Goal: Transaction & Acquisition: Purchase product/service

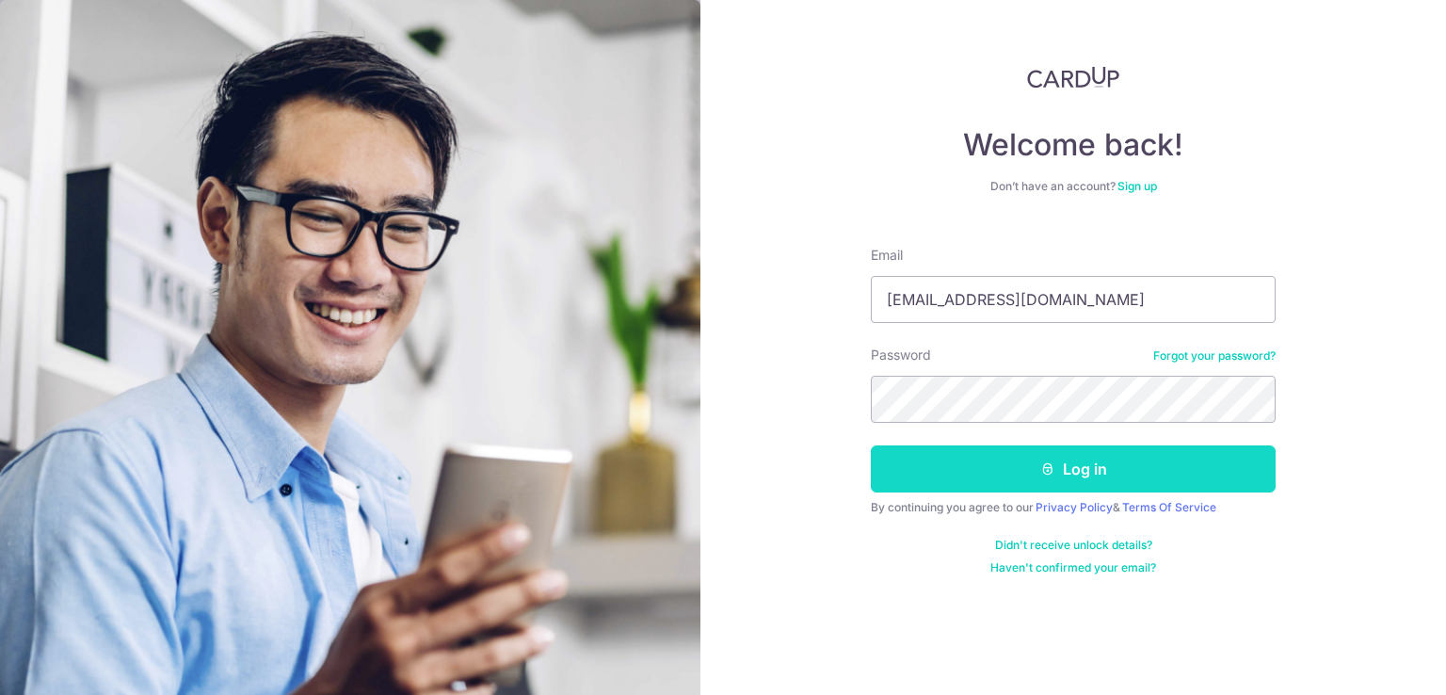
click at [1013, 460] on button "Log in" at bounding box center [1073, 468] width 405 height 47
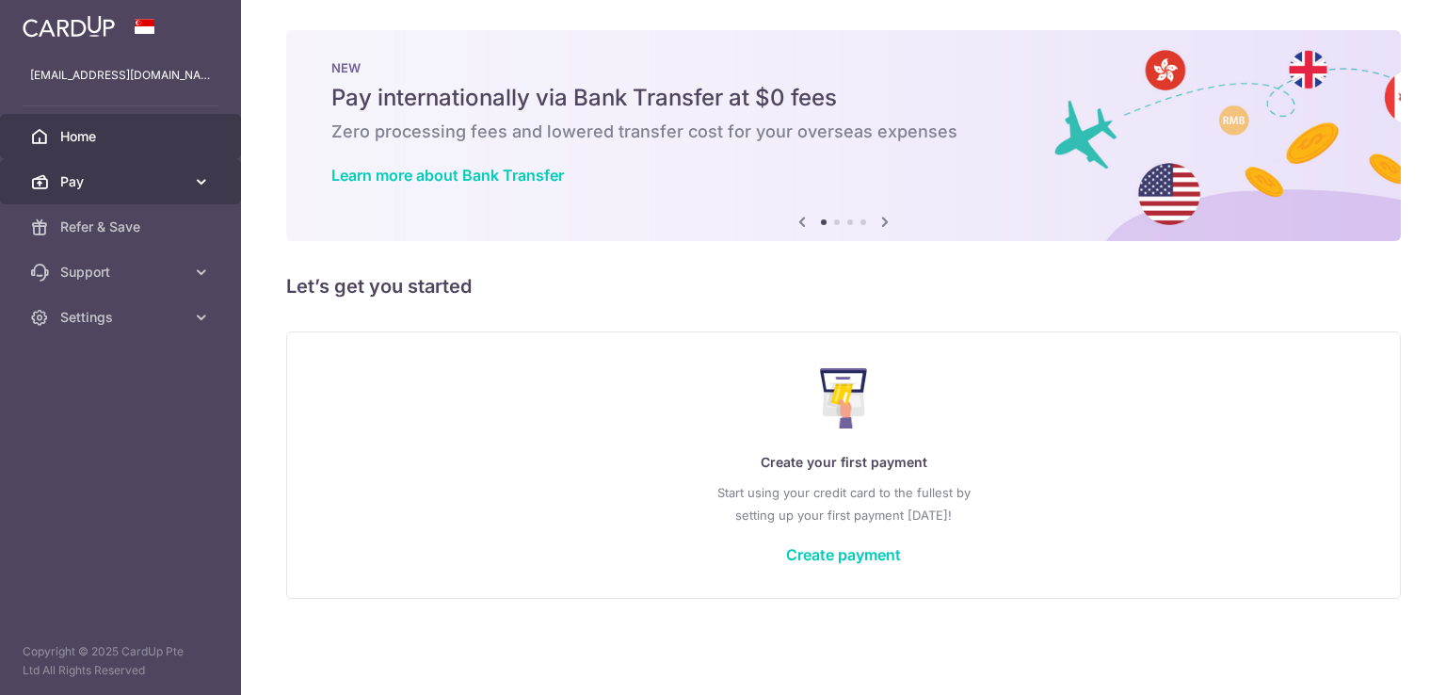
click at [199, 179] on icon at bounding box center [201, 181] width 19 height 19
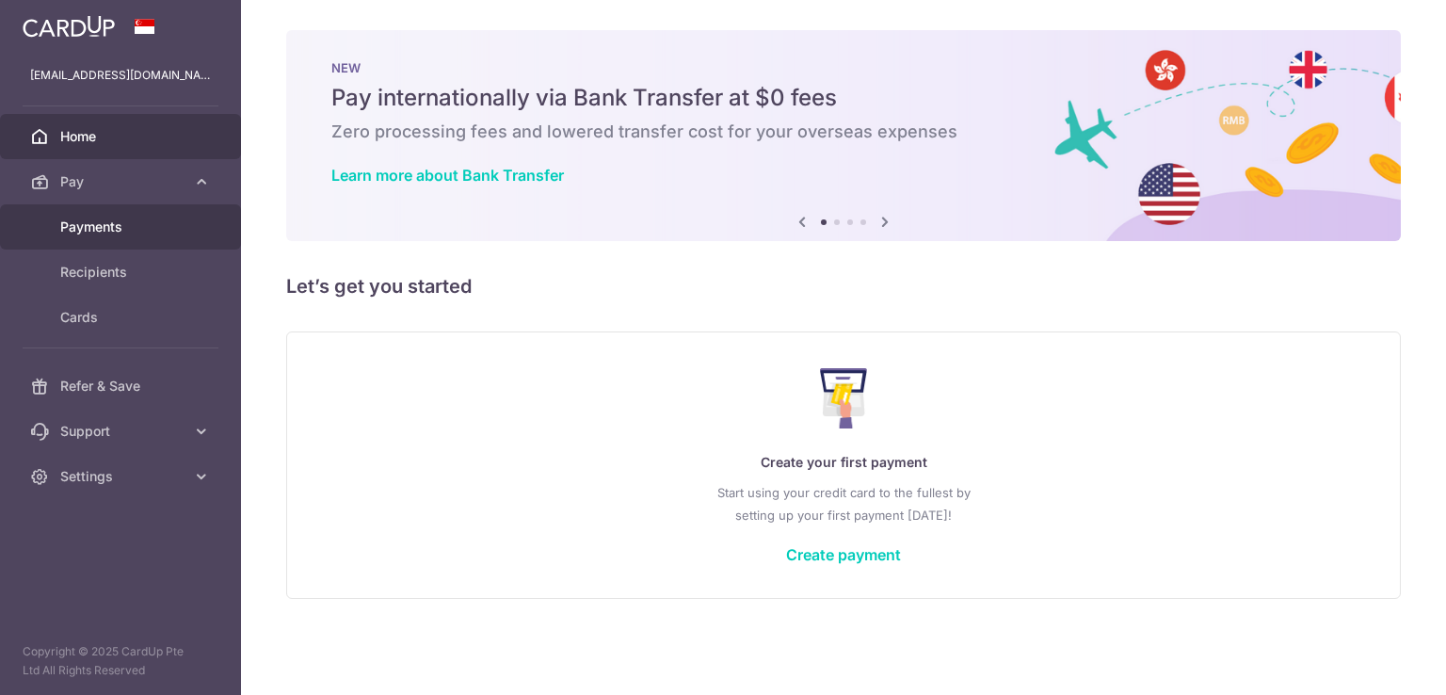
click at [143, 229] on span "Payments" at bounding box center [122, 226] width 124 height 19
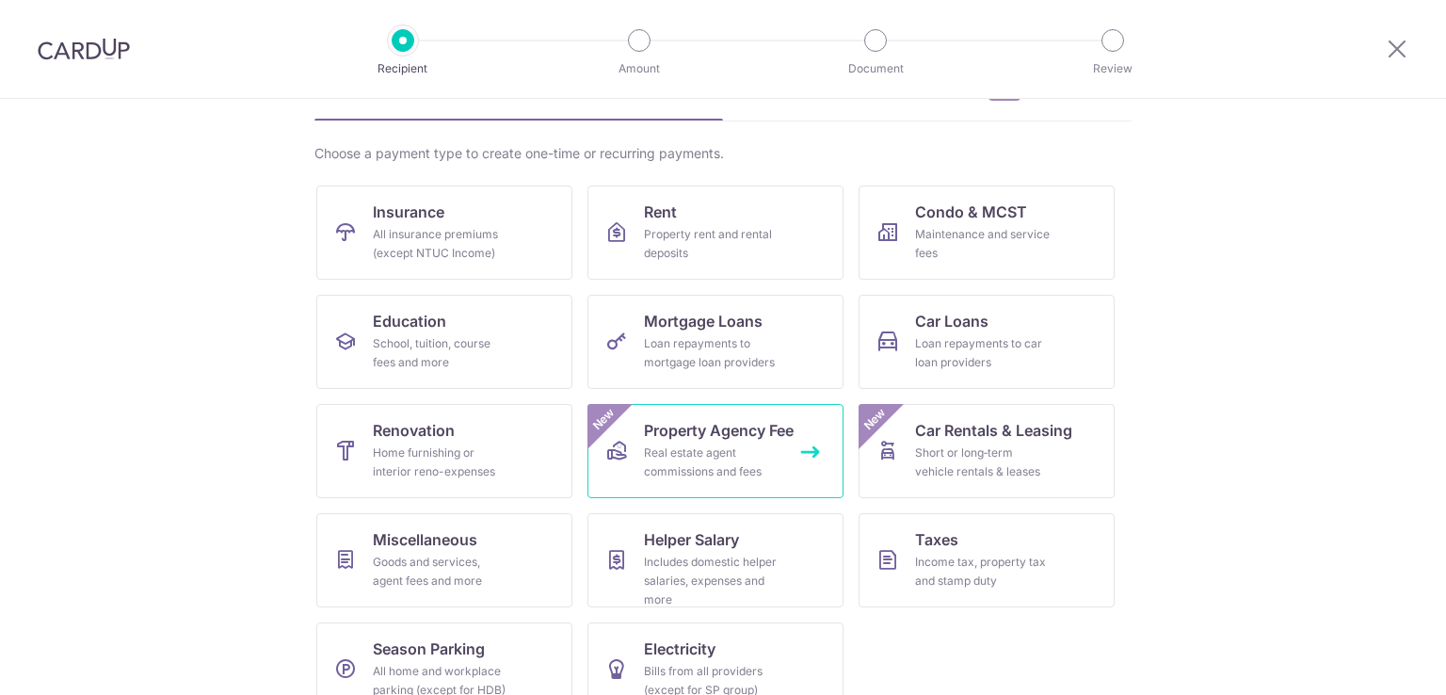
scroll to position [147, 0]
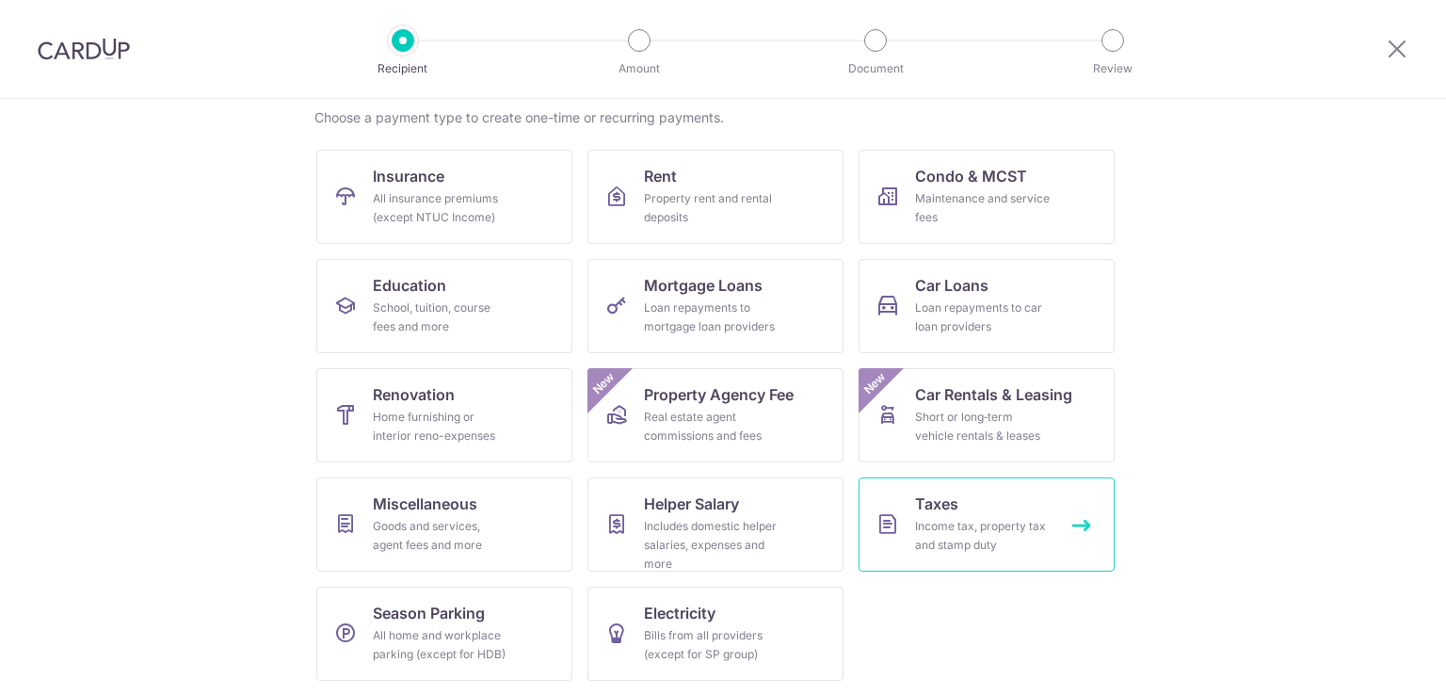
click at [923, 490] on link "Taxes Income tax, property tax and stamp duty" at bounding box center [987, 524] width 256 height 94
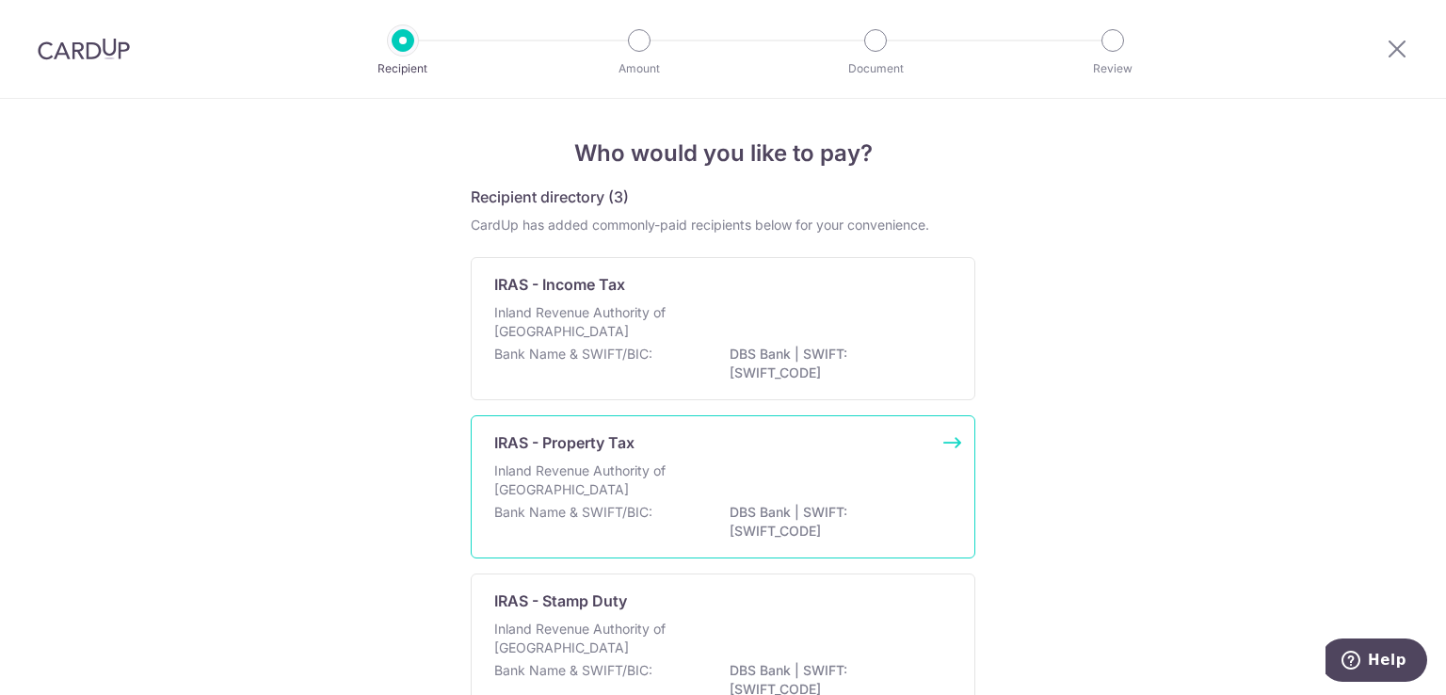
click at [699, 342] on div "Inland Revenue Authority of Singapore" at bounding box center [723, 323] width 458 height 41
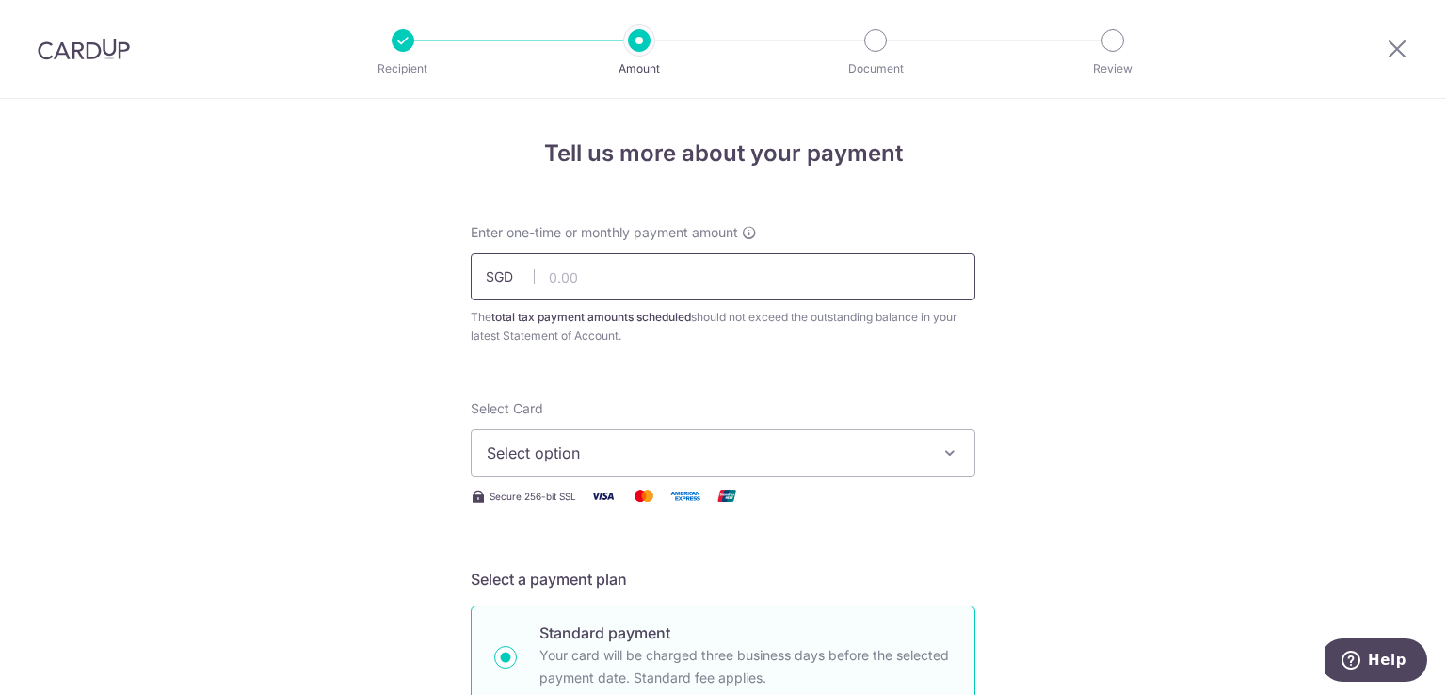
click at [625, 276] on input "text" at bounding box center [723, 276] width 505 height 47
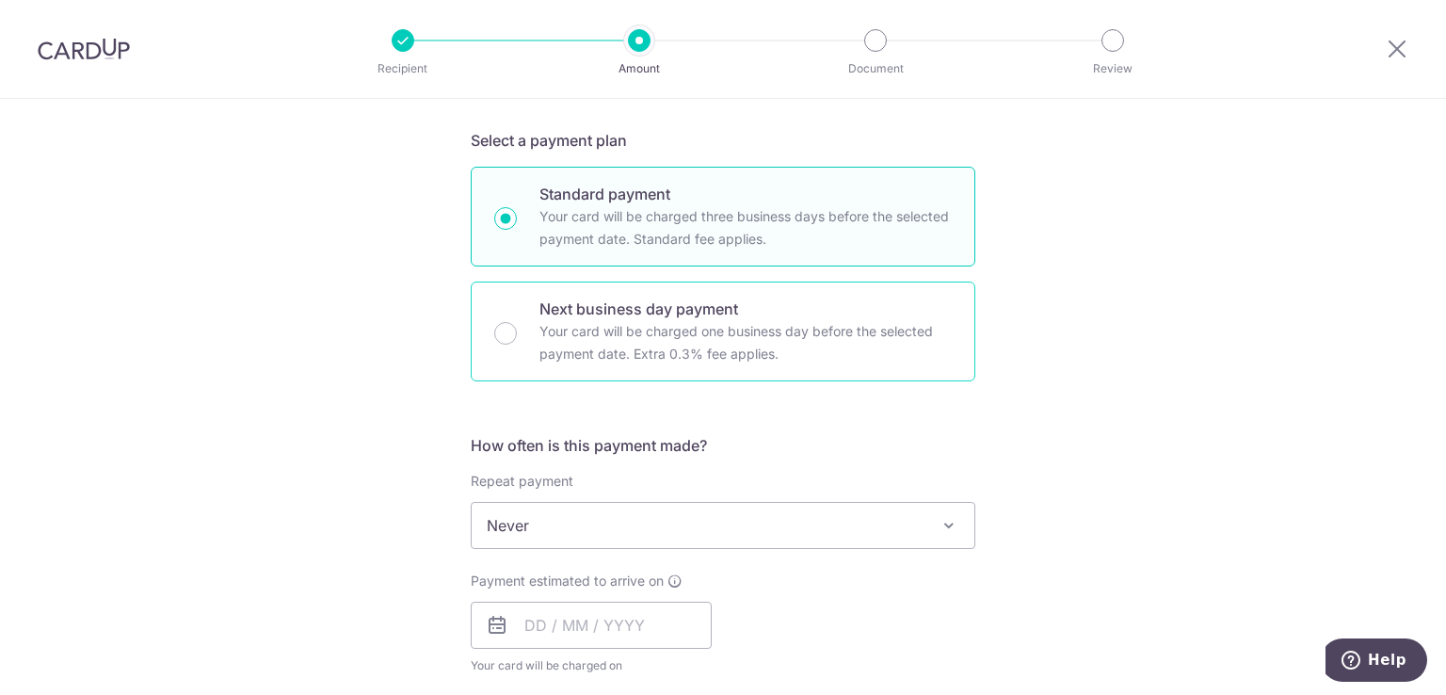
scroll to position [659, 0]
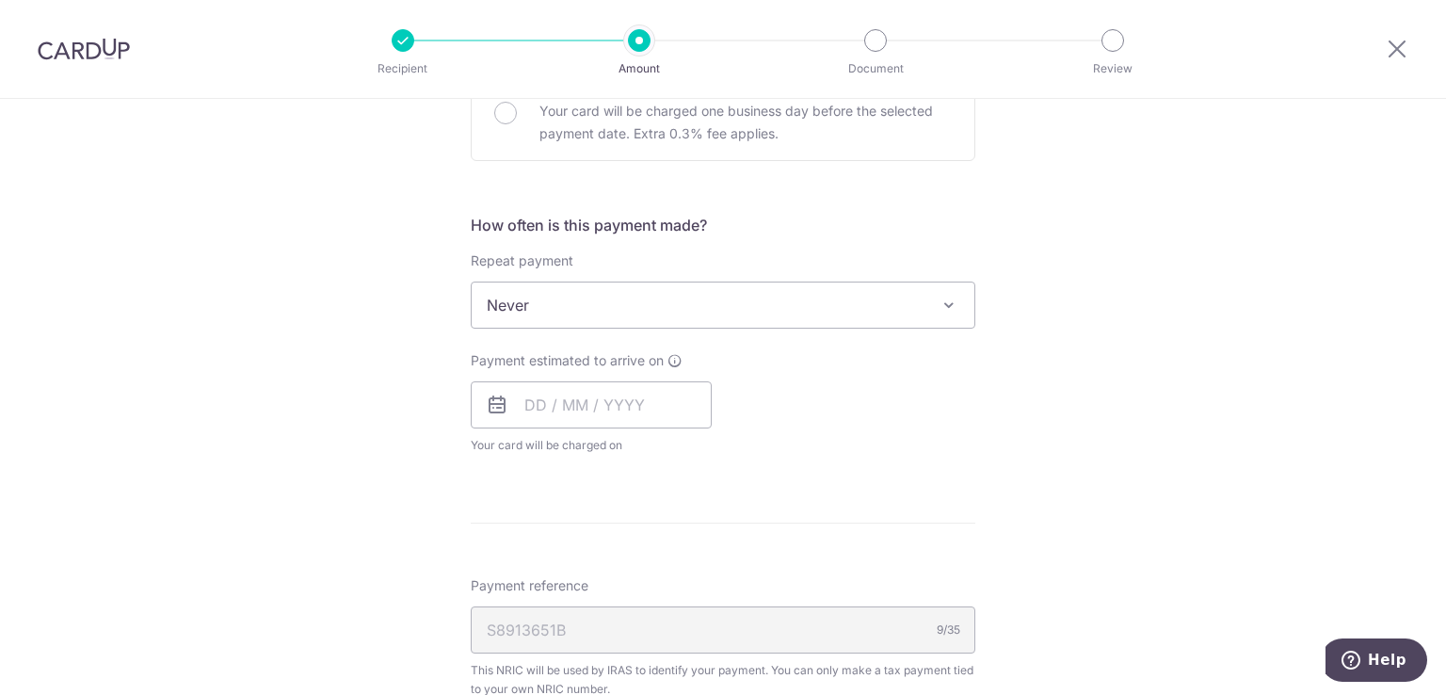
click at [689, 297] on span "Never" at bounding box center [723, 304] width 503 height 45
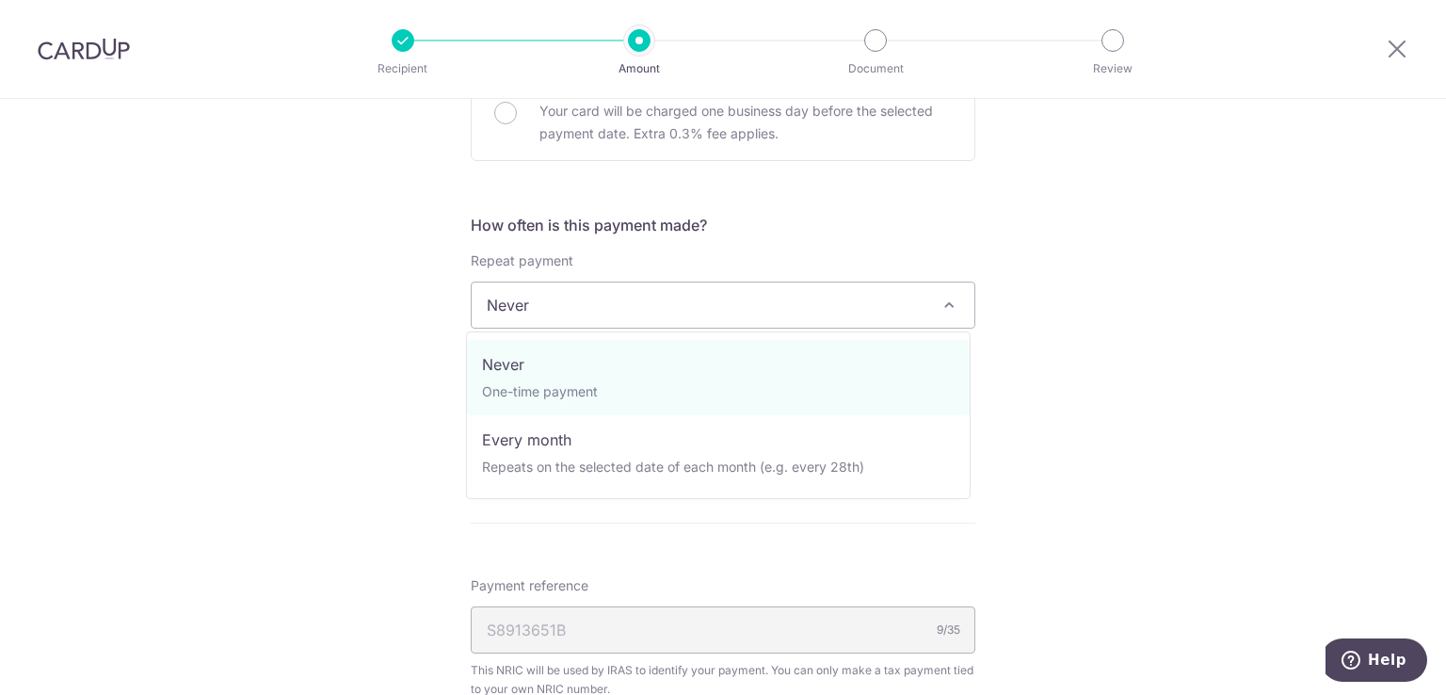
click at [1164, 328] on div "Tell us more about your payment Enter one-time or monthly payment amount SGD Th…" at bounding box center [723, 314] width 1446 height 1748
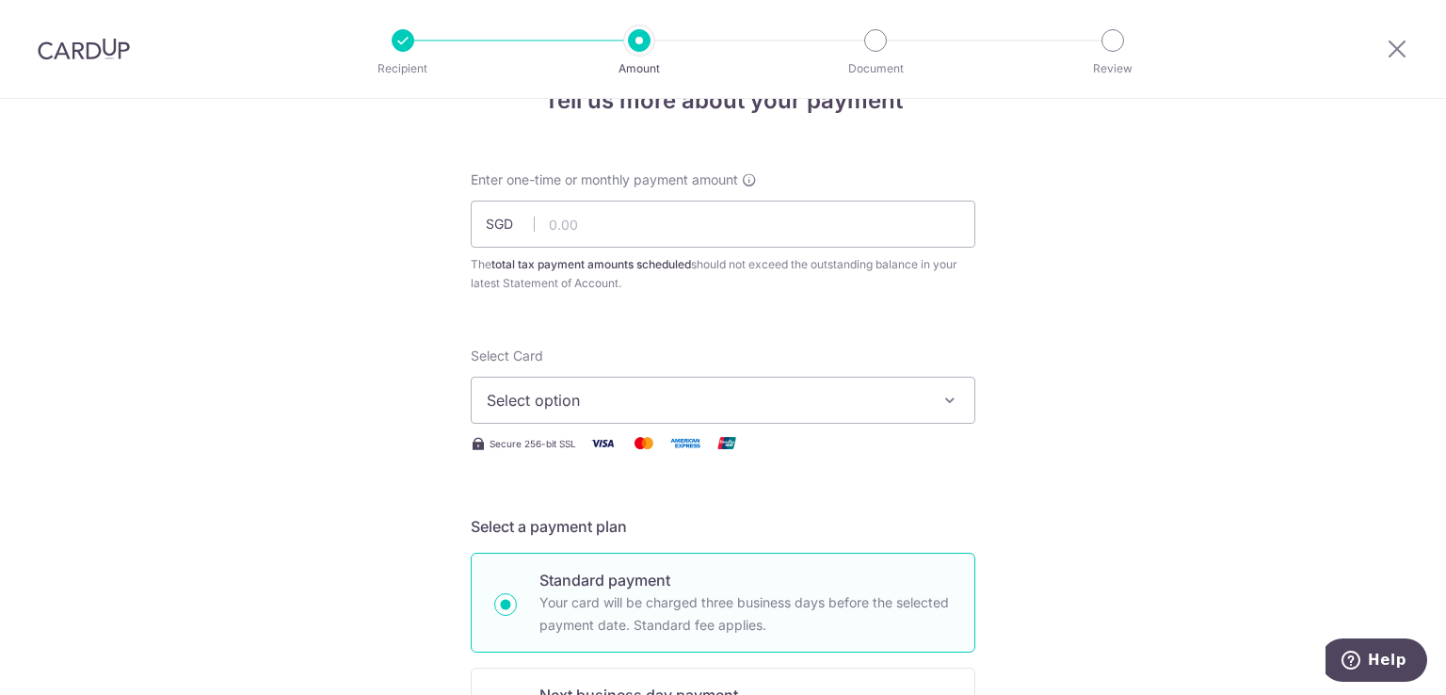
scroll to position [0, 0]
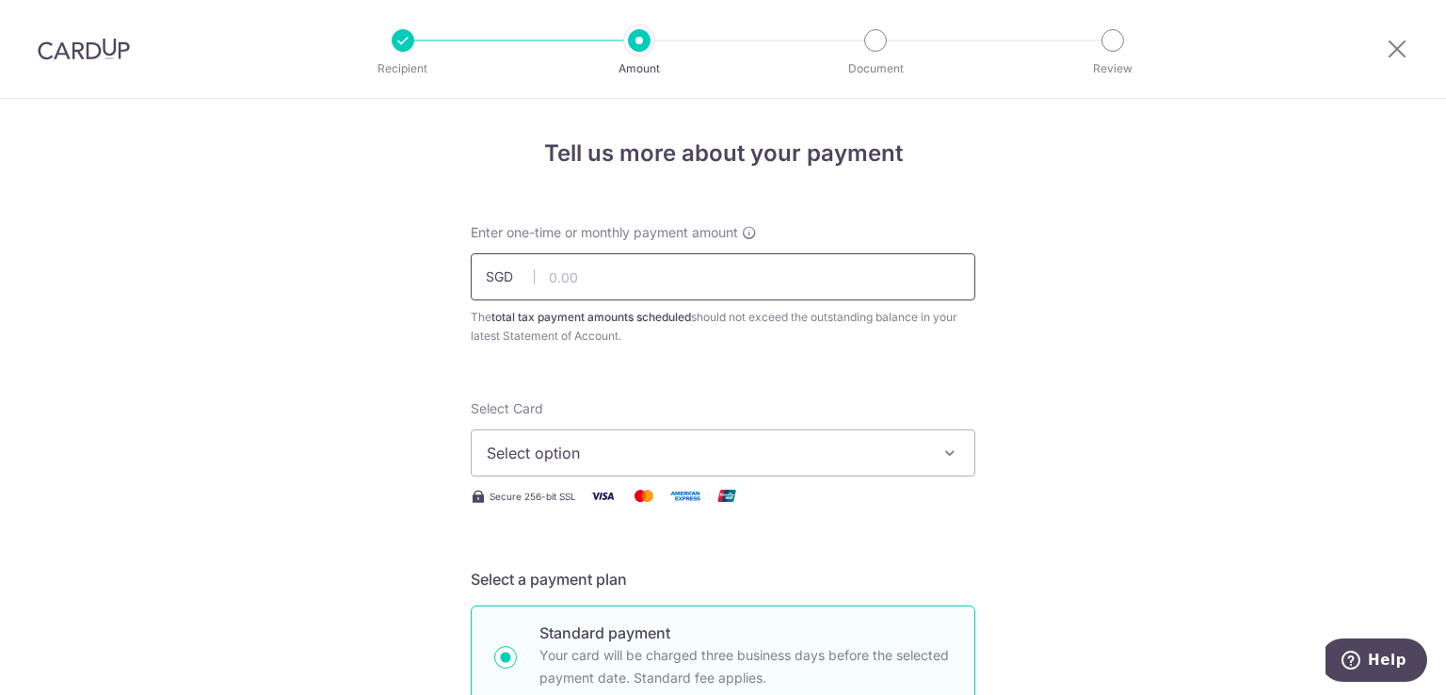
click at [637, 270] on input "text" at bounding box center [723, 276] width 505 height 47
type input "73,000.00"
click at [846, 449] on span "Select option" at bounding box center [706, 453] width 439 height 23
